Goal: Task Accomplishment & Management: Manage account settings

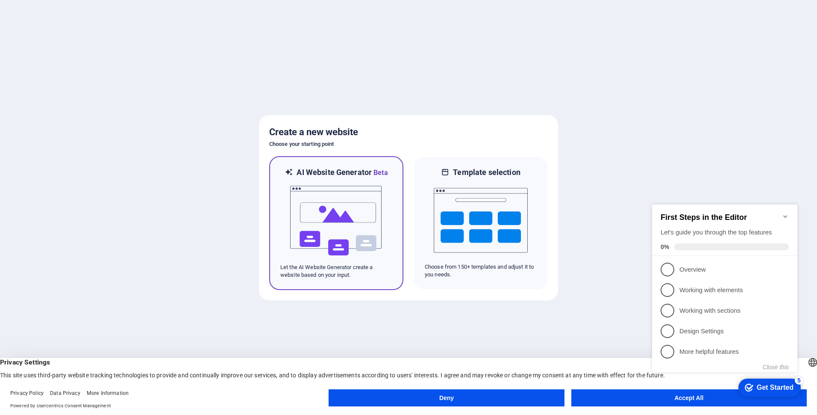
click at [382, 231] on img at bounding box center [336, 221] width 94 height 86
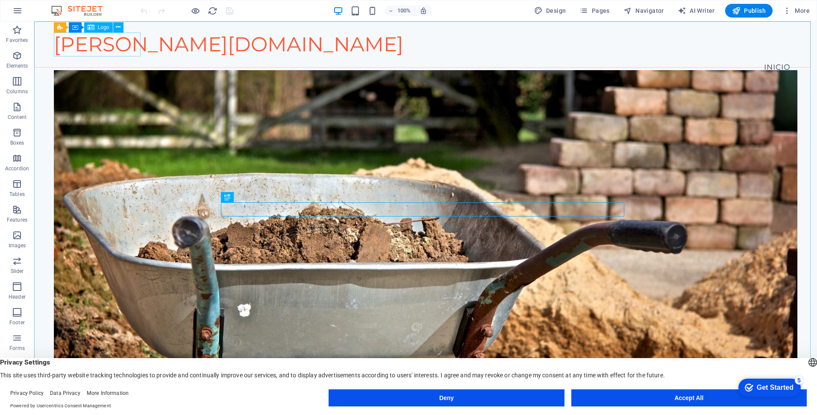
click at [100, 30] on div "Logo" at bounding box center [98, 27] width 29 height 10
click at [94, 27] on icon at bounding box center [91, 27] width 7 height 10
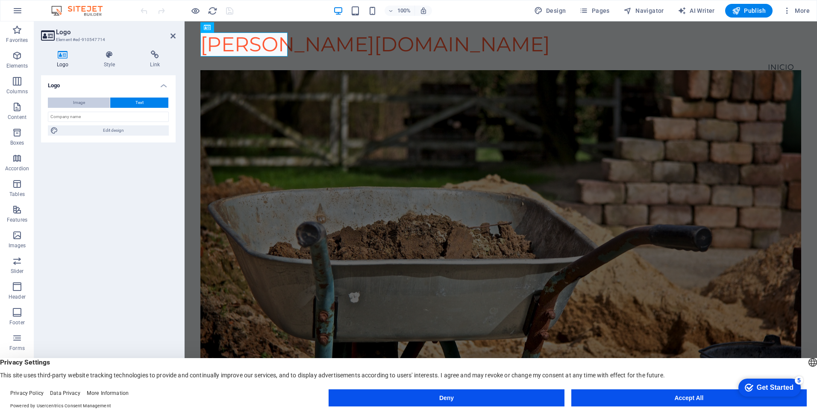
click at [99, 106] on button "Image" at bounding box center [79, 102] width 62 height 10
select select "DISABLED_OPTION_VALUE"
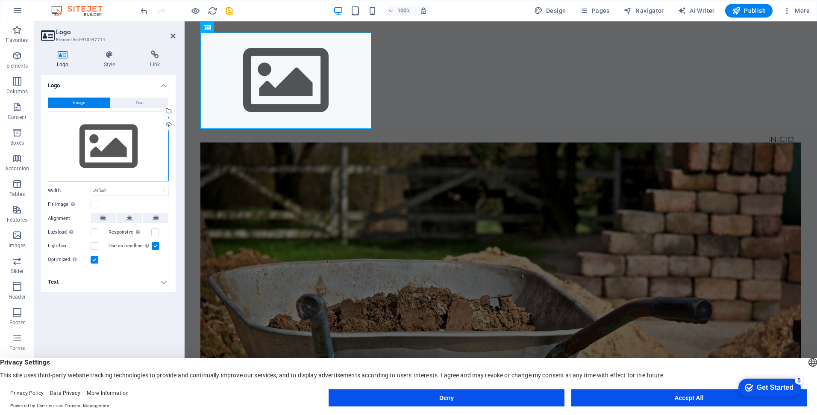
click at [109, 147] on div "Drag files here, click to choose files or select files from Files or our free s…" at bounding box center [108, 147] width 121 height 70
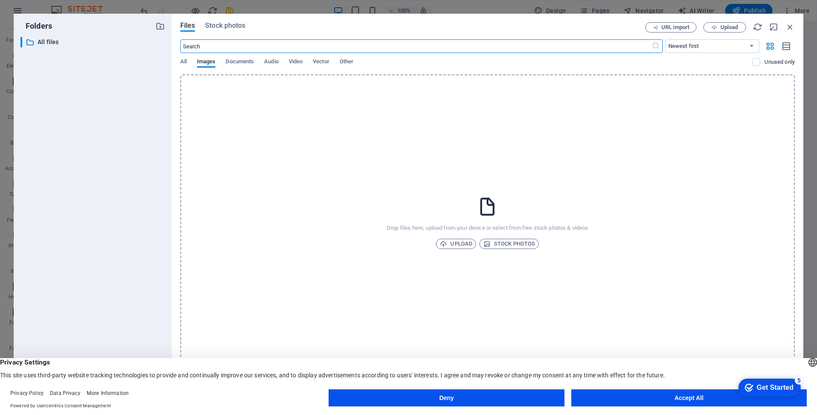
click at [468, 249] on div "Drop files here, upload from your device or select from free stock photos & vid…" at bounding box center [487, 222] width 615 height 296
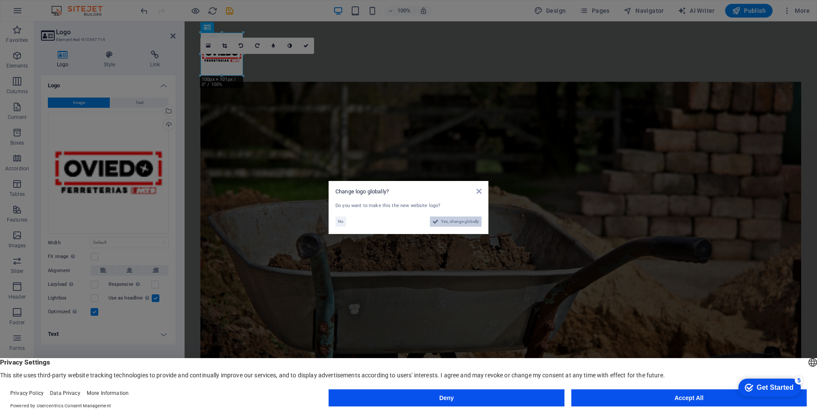
click at [457, 221] on span "Yes, change globally" at bounding box center [460, 221] width 38 height 10
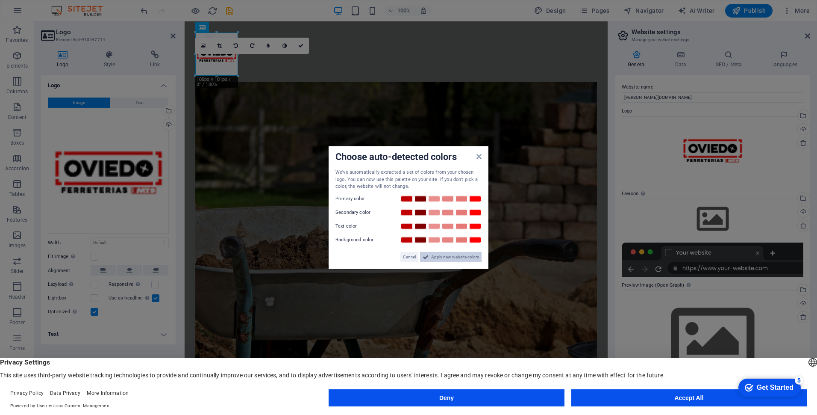
click at [458, 257] on span "Apply new website colors" at bounding box center [455, 256] width 48 height 10
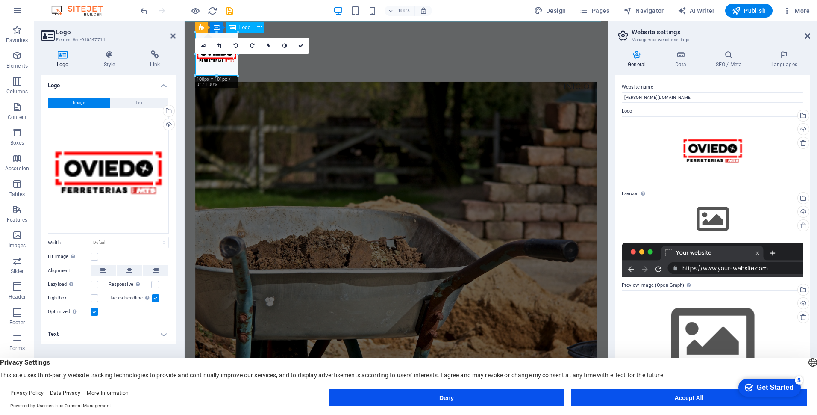
click at [207, 65] on div at bounding box center [396, 53] width 402 height 43
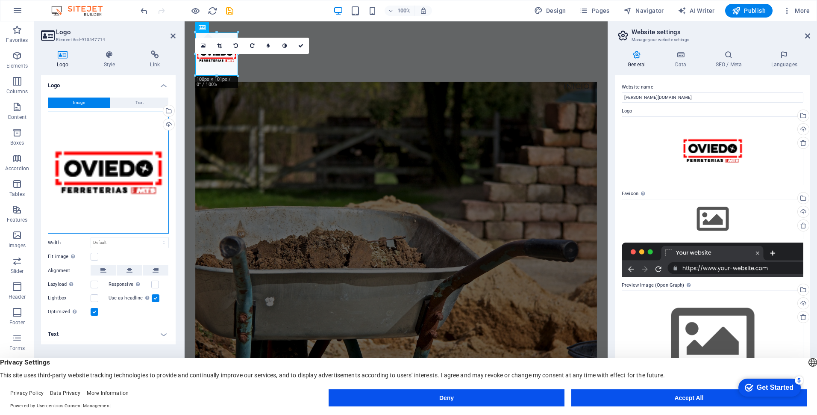
click at [126, 167] on div "Drag files here, click to choose files or select files from Files or our free s…" at bounding box center [108, 173] width 121 height 122
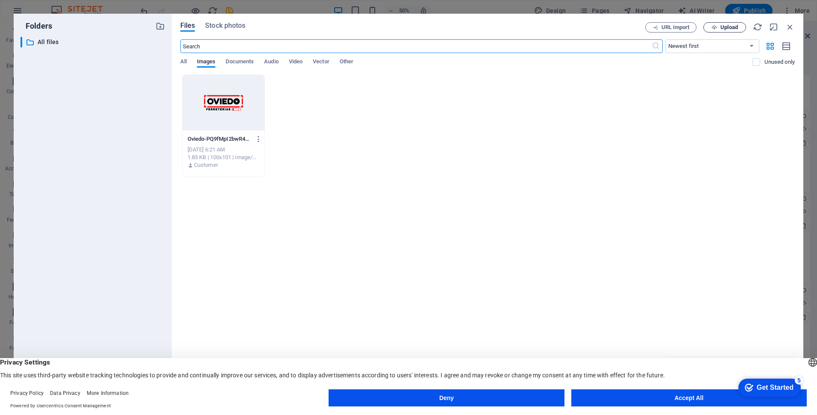
click at [738, 29] on span "Upload" at bounding box center [725, 28] width 35 height 6
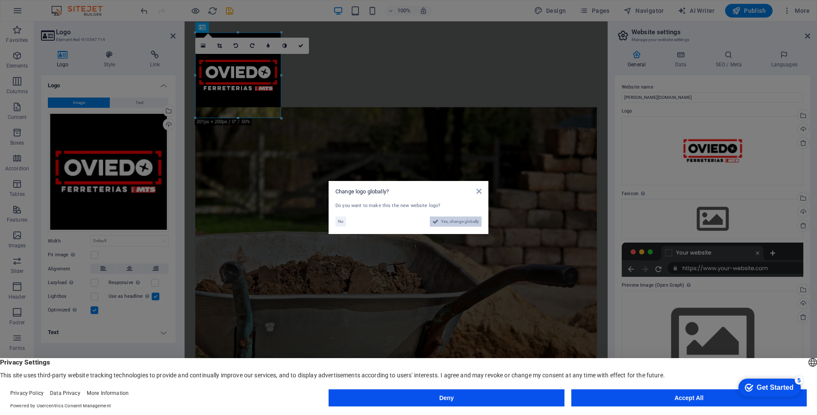
click at [466, 223] on span "Yes, change globally" at bounding box center [460, 221] width 38 height 10
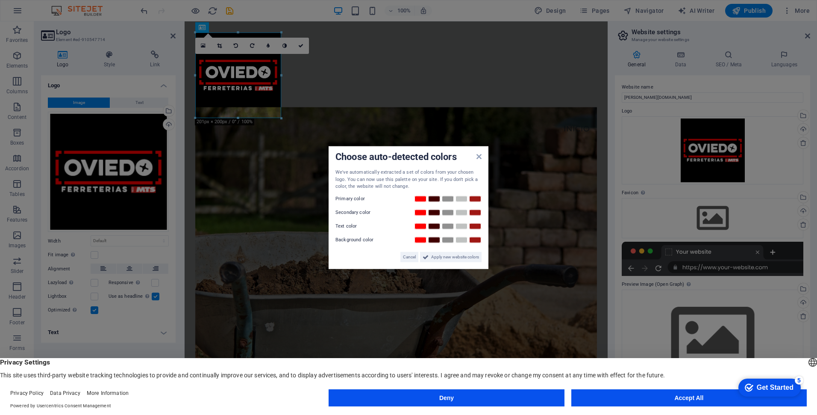
click at [348, 194] on label "Primary color" at bounding box center [361, 198] width 51 height 10
click at [345, 197] on label "Primary color" at bounding box center [361, 198] width 51 height 10
click at [442, 256] on span "Apply new website colors" at bounding box center [455, 256] width 48 height 10
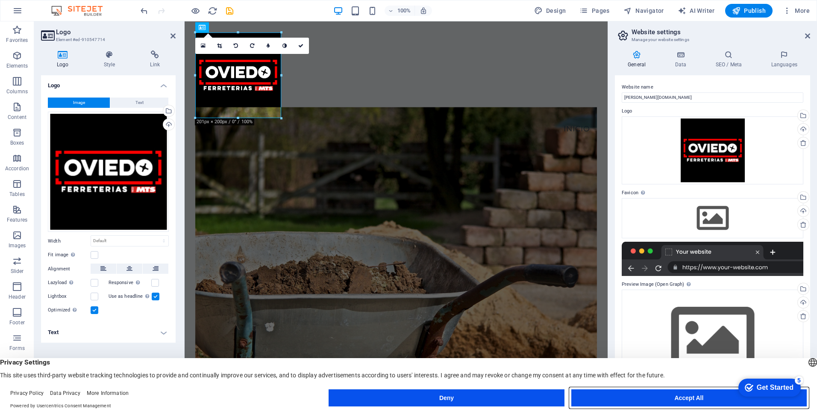
click at [720, 397] on button "Accept All" at bounding box center [690, 397] width 236 height 17
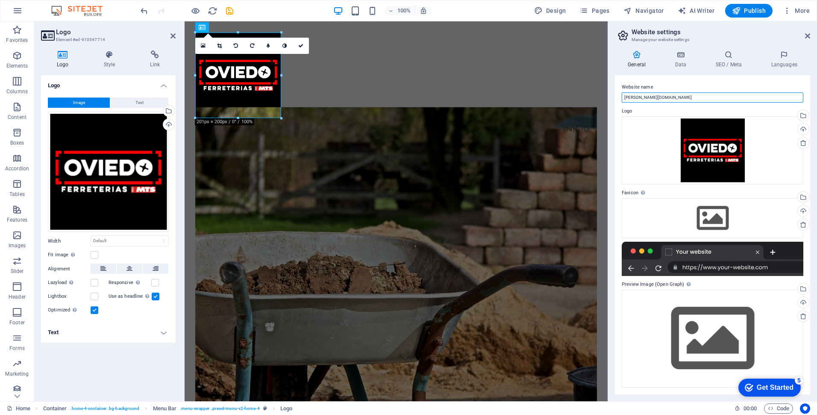
click at [624, 97] on input "[DOMAIN_NAME]" at bounding box center [713, 97] width 182 height 10
type input "eloise.oviedo.cl"
click at [708, 227] on div "Drag files here, click to choose files or select files from Files or our free s…" at bounding box center [713, 218] width 182 height 40
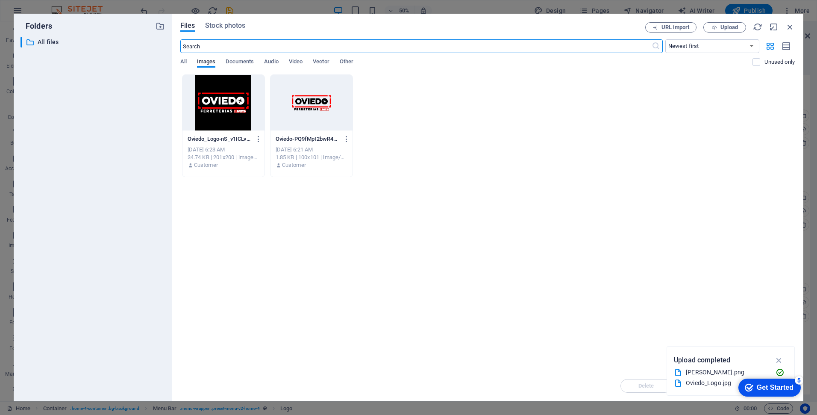
click at [228, 125] on div at bounding box center [224, 103] width 82 height 56
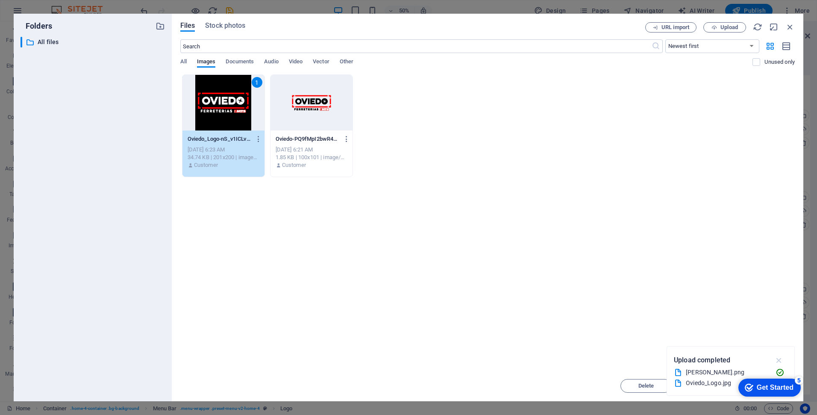
click at [782, 361] on icon "button" at bounding box center [780, 359] width 10 height 9
click at [224, 101] on div "1" at bounding box center [224, 103] width 82 height 56
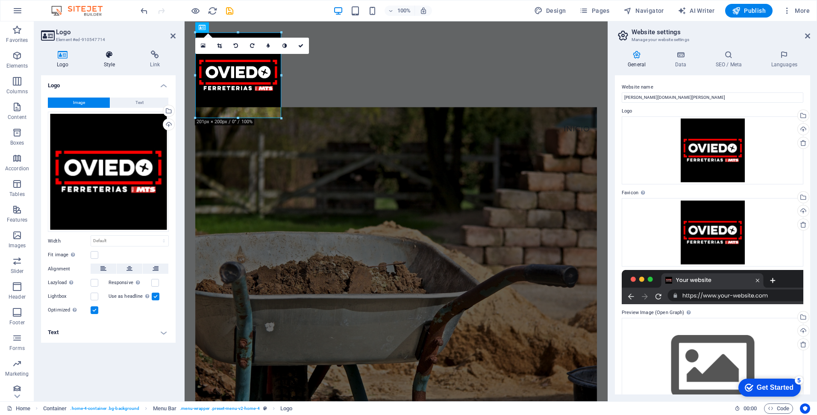
click at [112, 67] on h4 "Style" at bounding box center [111, 59] width 47 height 18
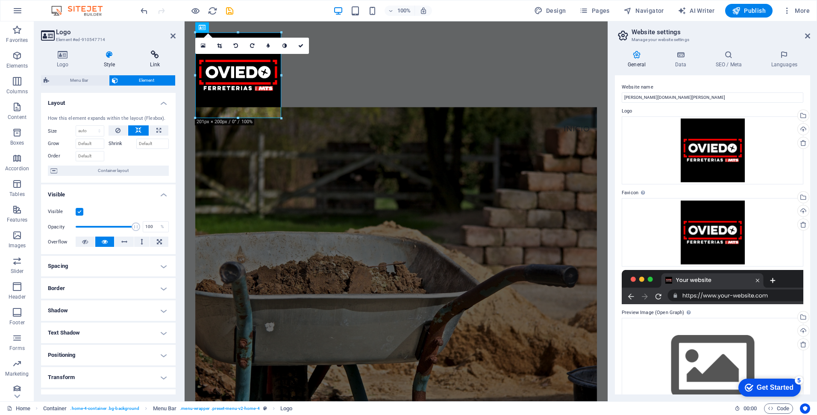
click at [157, 64] on h4 "Link" at bounding box center [154, 59] width 41 height 18
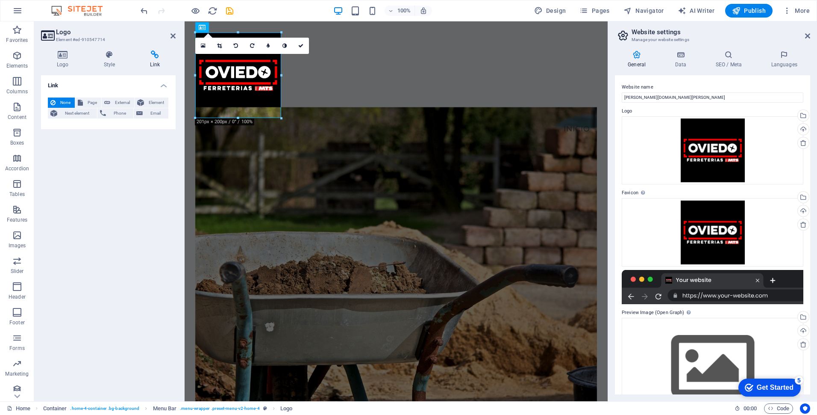
click at [74, 69] on div "Logo Style Link Logo Image Text Drag files here, click to choose files or selec…" at bounding box center [108, 222] width 135 height 344
click at [62, 59] on h4 "Logo" at bounding box center [64, 59] width 47 height 18
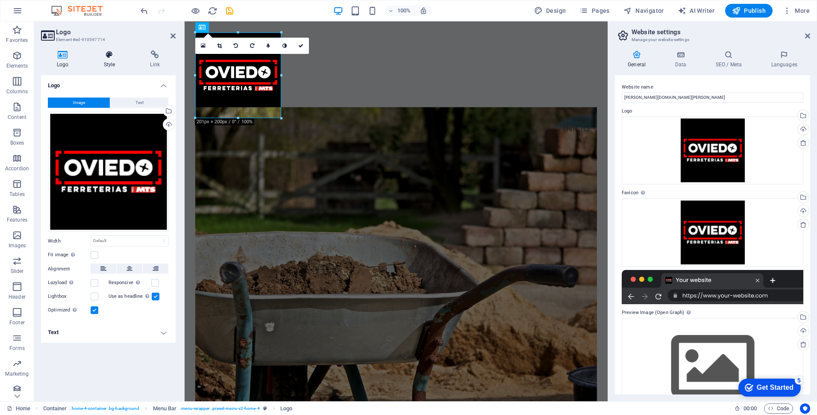
click at [107, 66] on h4 "Style" at bounding box center [111, 59] width 47 height 18
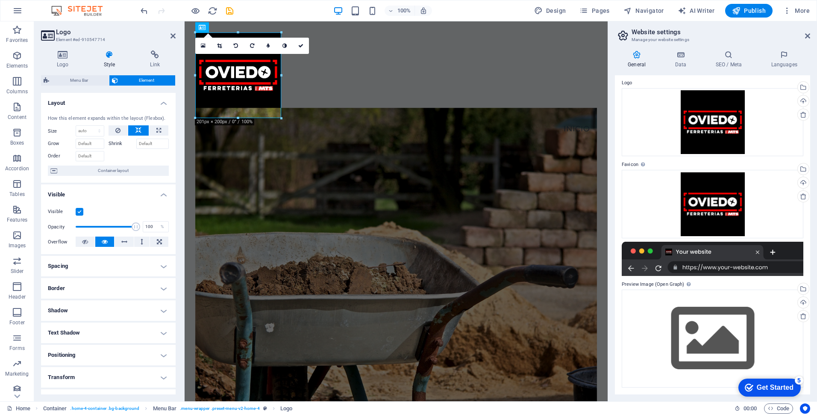
scroll to position [243, 0]
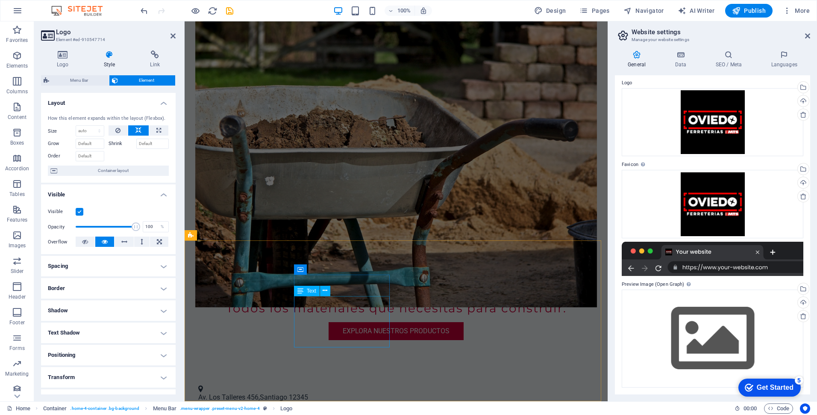
click at [311, 290] on span "Text" at bounding box center [311, 290] width 9 height 5
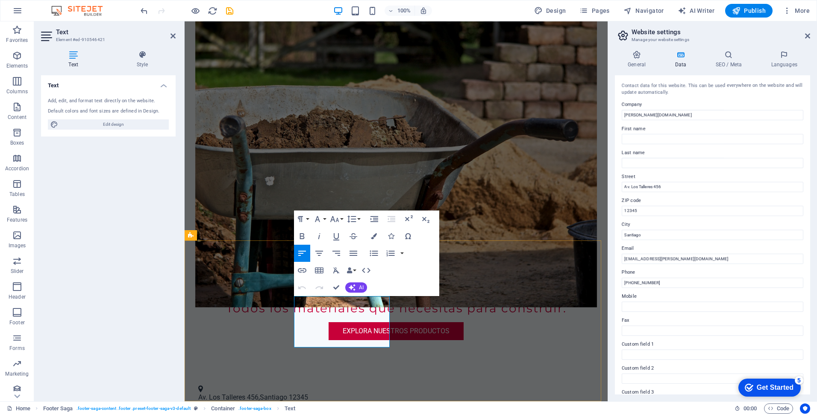
drag, startPoint x: 361, startPoint y: 303, endPoint x: 296, endPoint y: 298, distance: 65.6
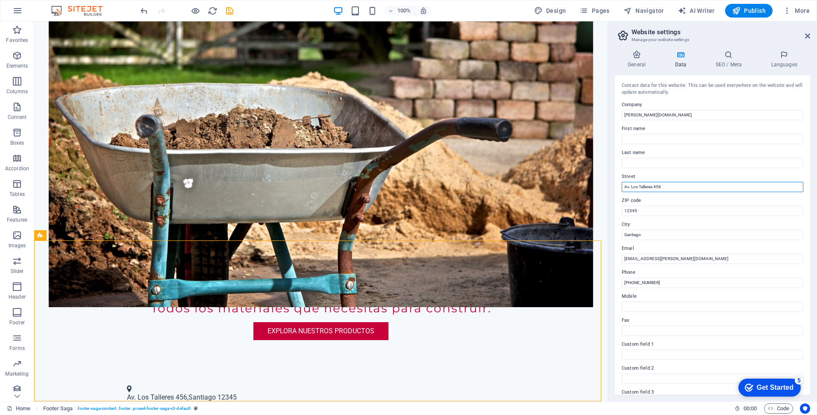
click at [672, 186] on input "Av. Los Talleres 456" at bounding box center [713, 187] width 182 height 10
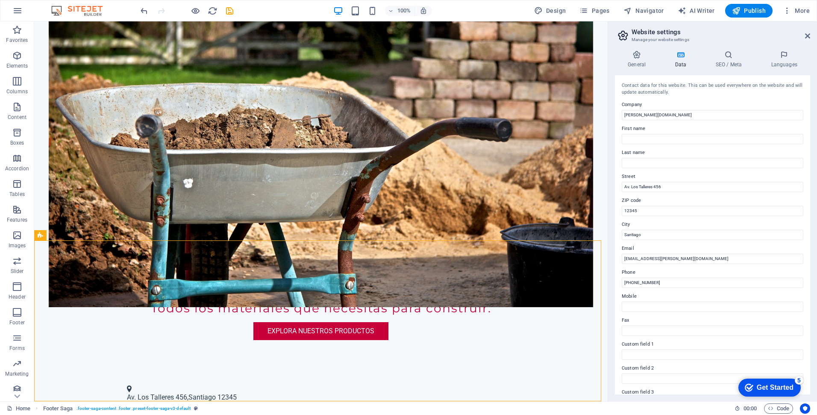
click at [741, 133] on label "First name" at bounding box center [713, 129] width 182 height 10
click at [741, 134] on input "First name" at bounding box center [713, 139] width 182 height 10
click at [796, 49] on div "General Data SEO / Meta Languages Website name eloise.oviedo.cl Logo Drag files…" at bounding box center [712, 222] width 209 height 357
click at [732, 63] on h4 "SEO / Meta" at bounding box center [731, 59] width 56 height 18
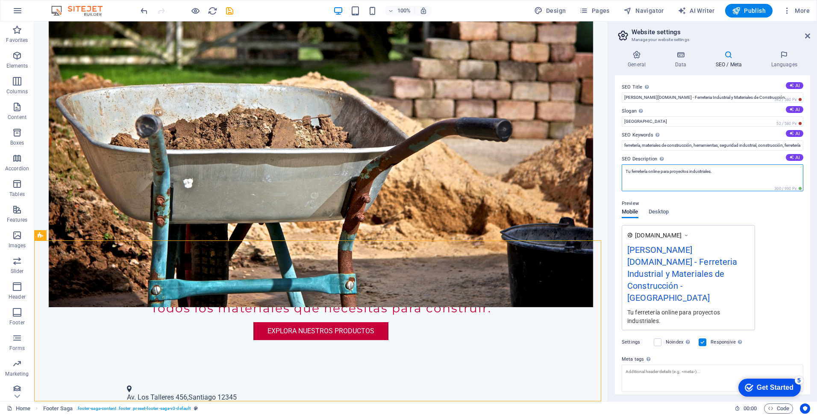
click at [720, 172] on textarea "Tu ferretería online para proyectos industriales." at bounding box center [713, 177] width 182 height 27
